Goal: Task Accomplishment & Management: Complete application form

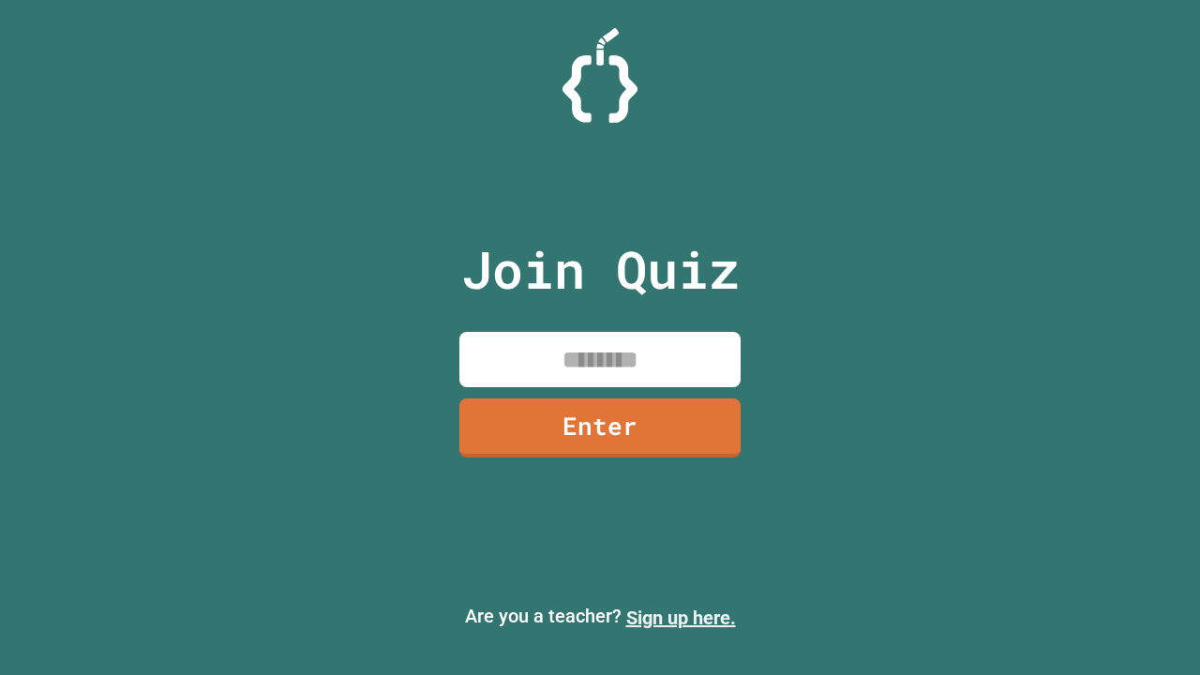
click at [680, 618] on link "Sign up here." at bounding box center [681, 617] width 110 height 22
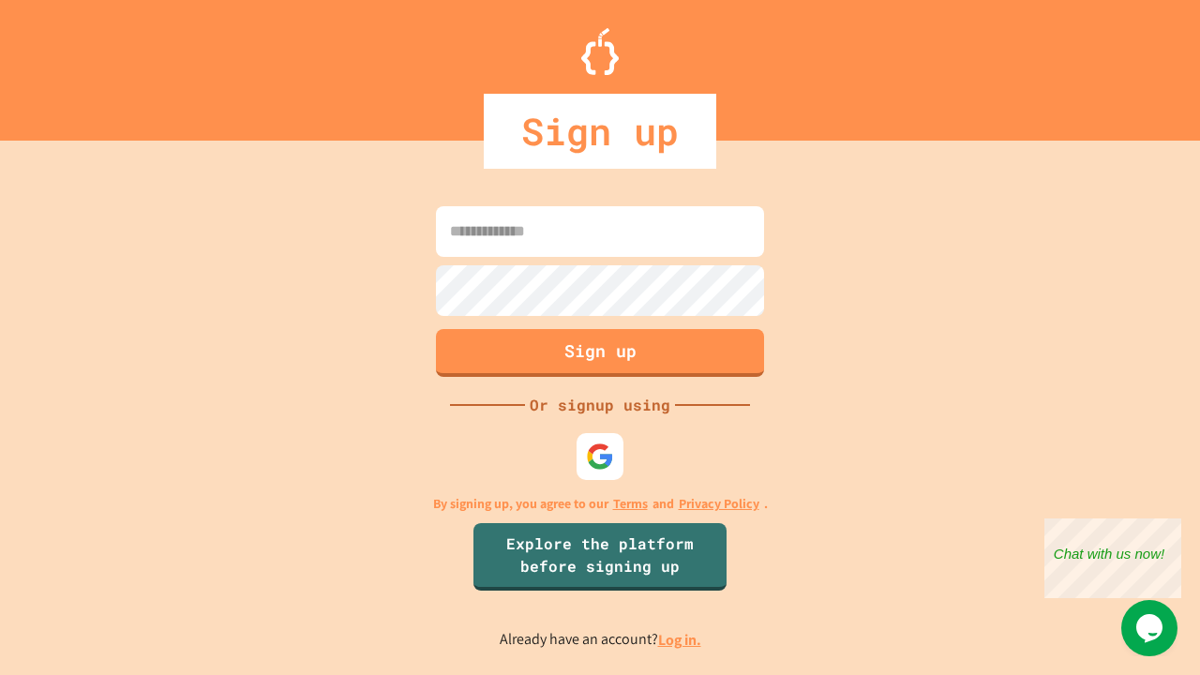
click at [680, 639] on link "Log in." at bounding box center [679, 640] width 43 height 20
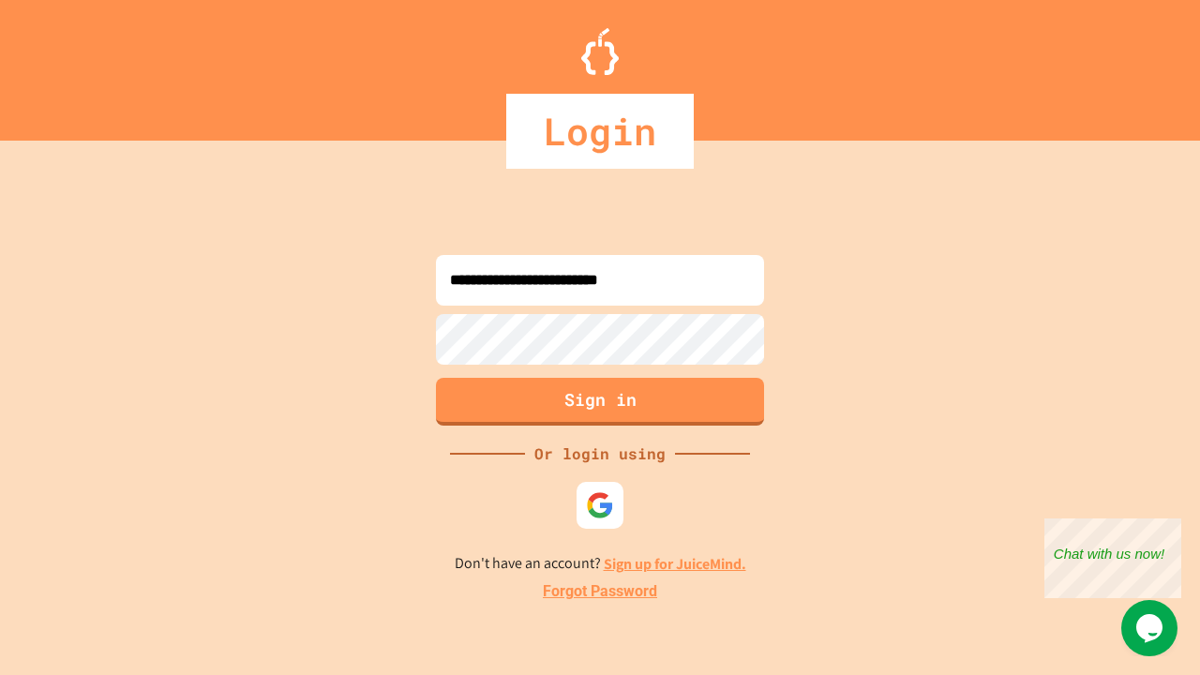
type input "**********"
